Goal: Find specific page/section: Find specific page/section

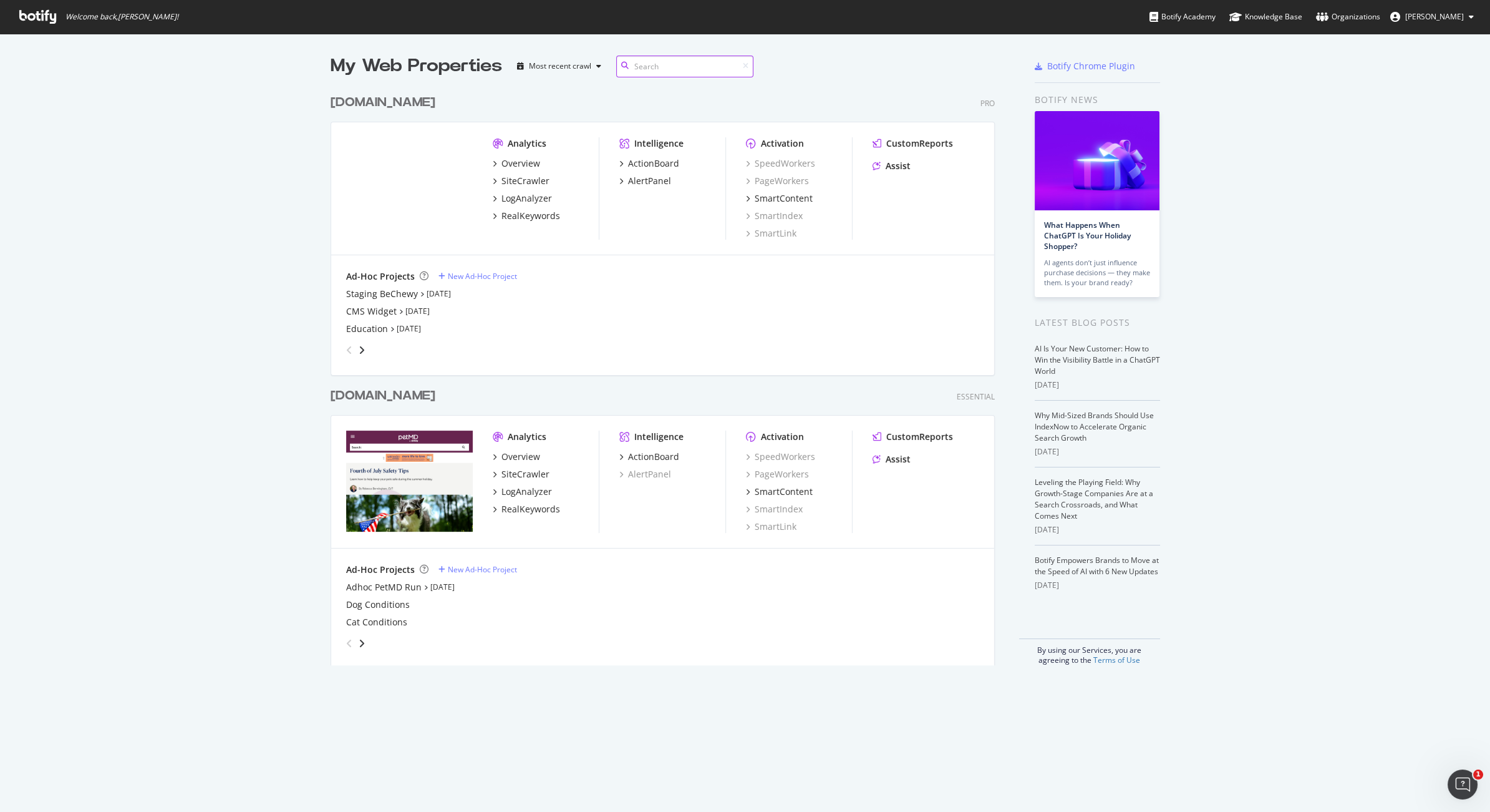
scroll to position [801, 1468]
click at [777, 200] on div "SmartContent" at bounding box center [783, 199] width 58 height 13
